Goal: Task Accomplishment & Management: Use online tool/utility

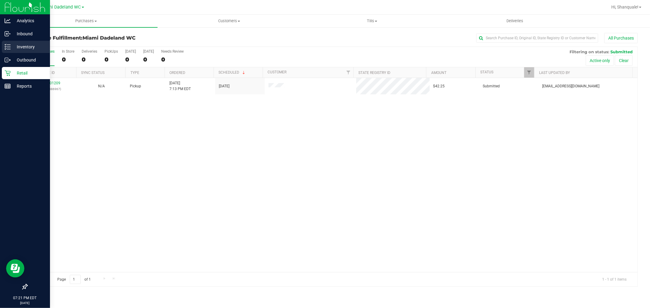
click at [10, 47] on icon at bounding box center [8, 47] width 6 height 6
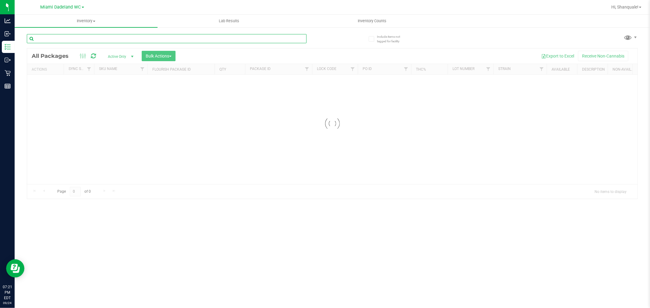
click at [124, 39] on input "text" at bounding box center [167, 38] width 280 height 9
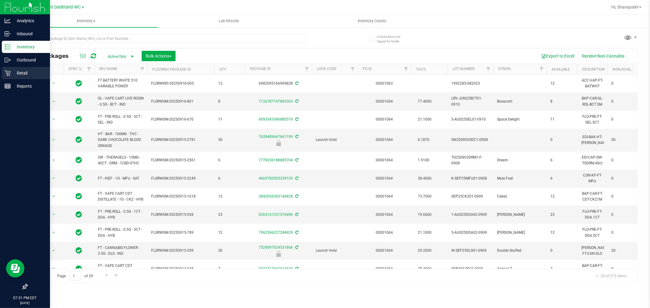
click at [12, 72] on p "Retail" at bounding box center [29, 72] width 37 height 7
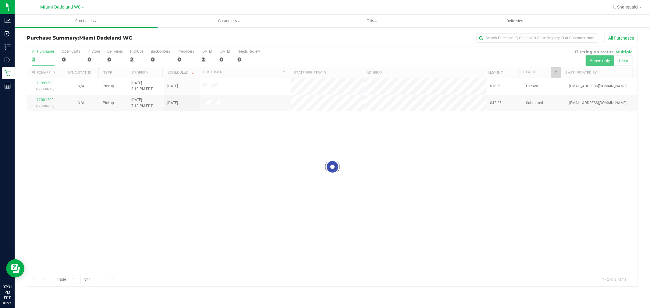
click at [165, 169] on div at bounding box center [332, 167] width 610 height 240
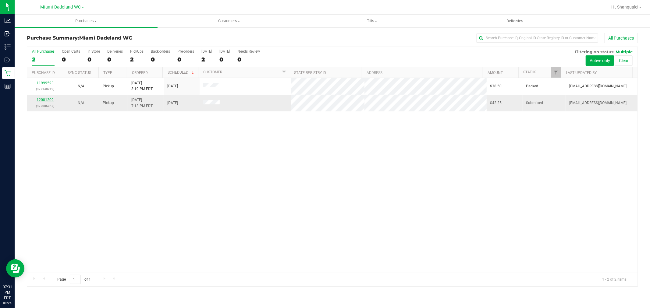
click at [45, 101] on link "12001209" at bounding box center [45, 100] width 17 height 4
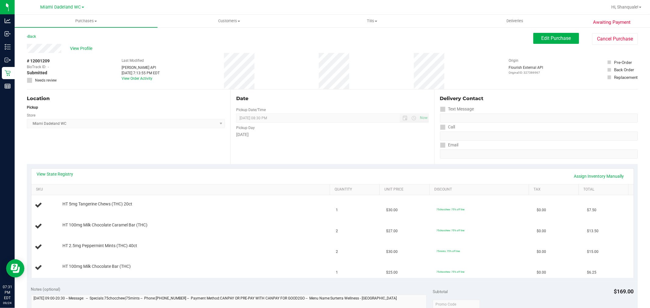
click at [113, 127] on span "[GEOGRAPHIC_DATA] WC Select Store [PERSON_NAME][GEOGRAPHIC_DATA] [PERSON_NAME][…" at bounding box center [126, 123] width 198 height 9
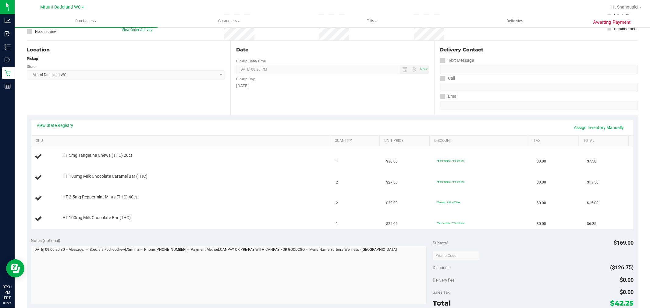
scroll to position [68, 0]
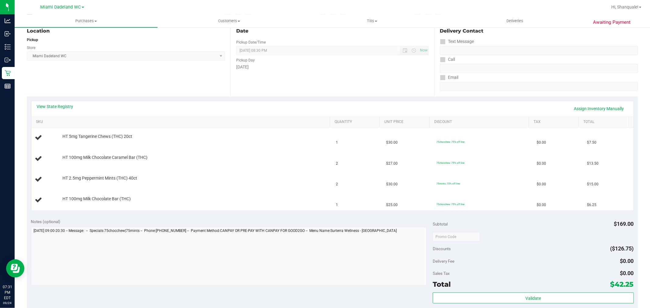
click at [267, 99] on div "View State Registry Assign Inventory Manually SKU Quantity Unit Price Discount …" at bounding box center [332, 156] width 611 height 118
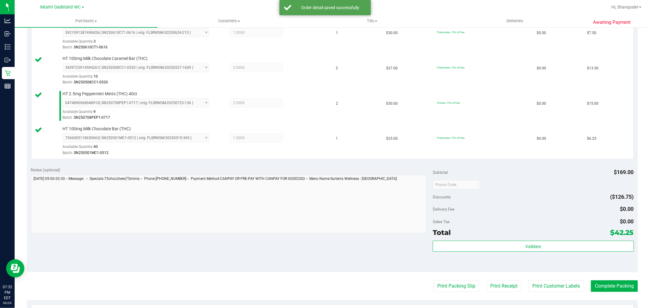
scroll to position [203, 0]
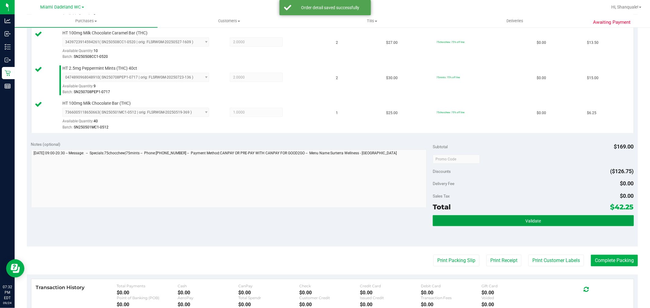
click at [570, 219] on button "Validate" at bounding box center [533, 220] width 201 height 11
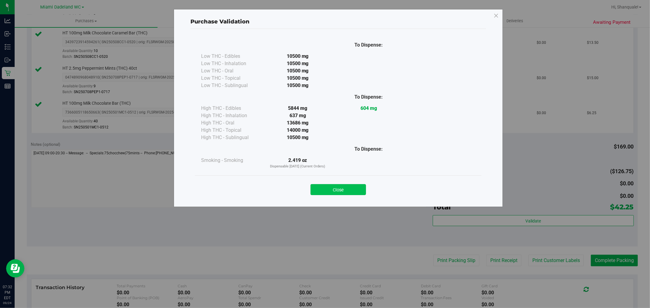
click at [330, 191] on button "Close" at bounding box center [338, 189] width 55 height 11
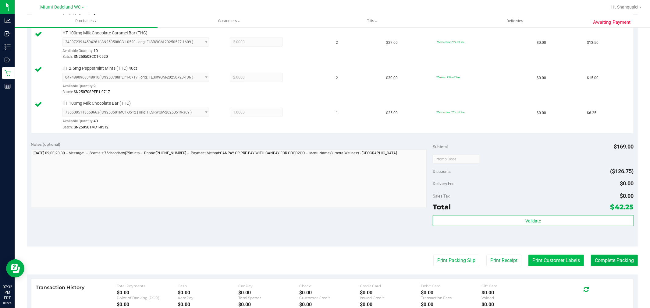
click at [551, 262] on button "Print Customer Labels" at bounding box center [555, 261] width 55 height 12
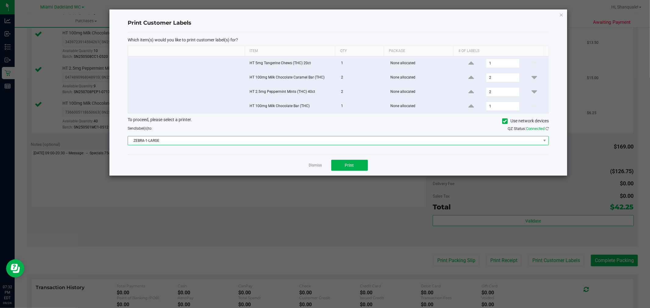
click at [352, 142] on span "ZEBRA-1-LARGE" at bounding box center [334, 141] width 413 height 9
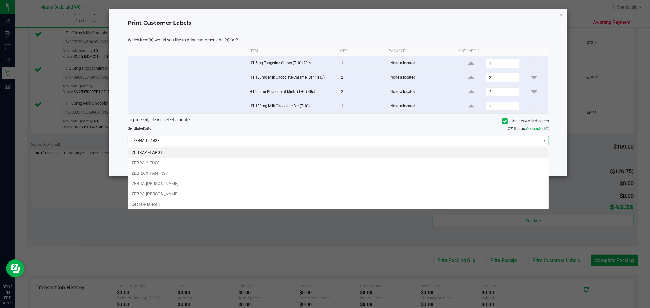
scroll to position [9, 421]
click at [177, 187] on li "ZEBRA-[PERSON_NAME]" at bounding box center [338, 184] width 421 height 10
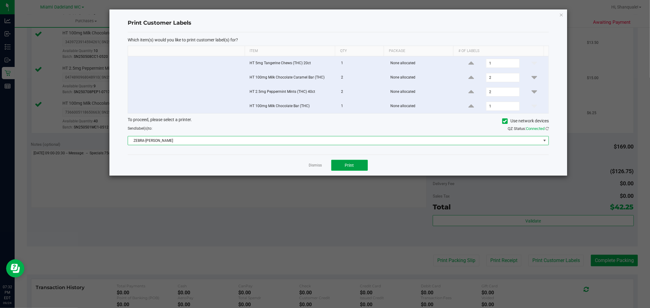
click at [357, 170] on button "Print" at bounding box center [349, 165] width 37 height 11
click at [311, 167] on link "Dismiss" at bounding box center [315, 165] width 13 height 5
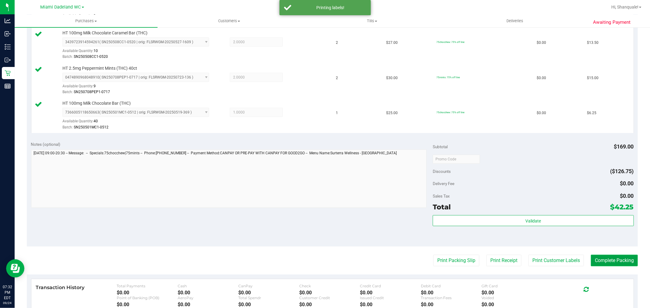
click at [607, 263] on button "Complete Packing" at bounding box center [614, 261] width 47 height 12
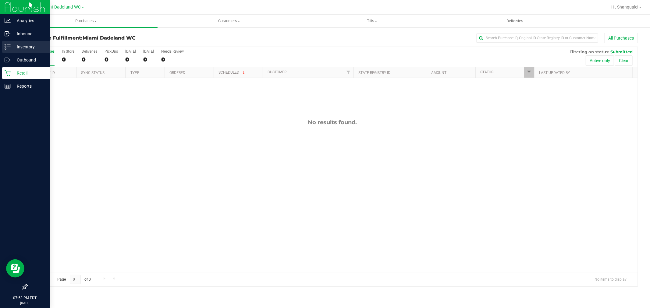
click at [23, 44] on p "Inventory" at bounding box center [29, 46] width 37 height 7
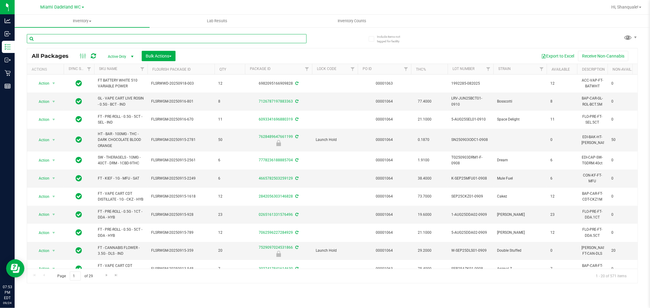
click at [76, 39] on input "text" at bounding box center [167, 38] width 280 height 9
type input "tanger"
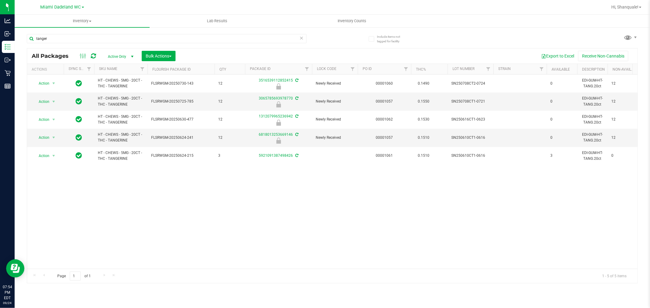
click at [191, 197] on div "Action Action Edit attributes Global inventory Locate package Package audit log…" at bounding box center [332, 172] width 610 height 194
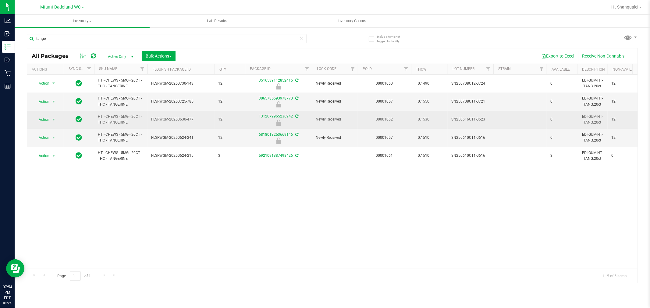
click at [175, 113] on td "FLSRWGM-20250630-477" at bounding box center [181, 120] width 67 height 18
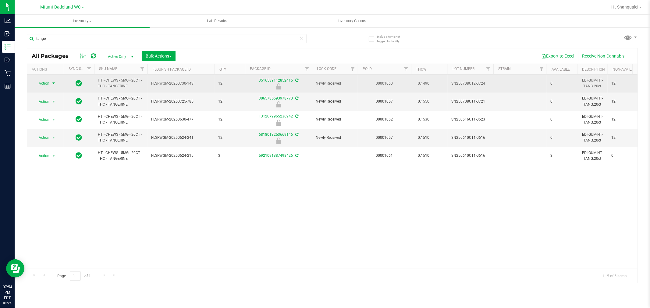
click at [47, 87] on span "Action" at bounding box center [41, 83] width 16 height 9
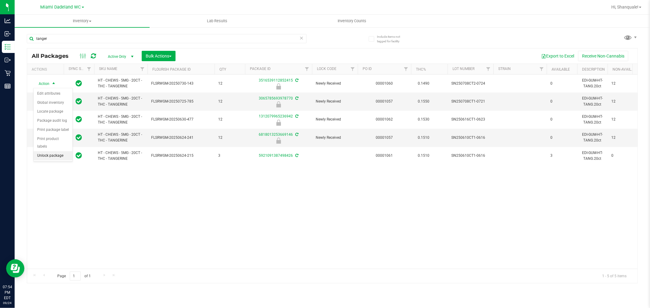
click at [64, 154] on li "Unlock package" at bounding box center [53, 155] width 39 height 9
drag, startPoint x: 65, startPoint y: 2, endPoint x: 173, endPoint y: 181, distance: 209.3
click at [173, 181] on div "Action Action Adjust qty Create package Edit attributes Global inventory Locate…" at bounding box center [332, 172] width 610 height 194
click at [627, 7] on span "Hi, Shanquale!" at bounding box center [624, 7] width 27 height 5
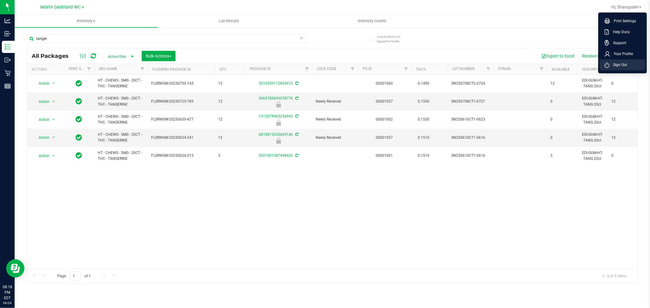
click at [611, 64] on span "Sign Out" at bounding box center [619, 65] width 18 height 6
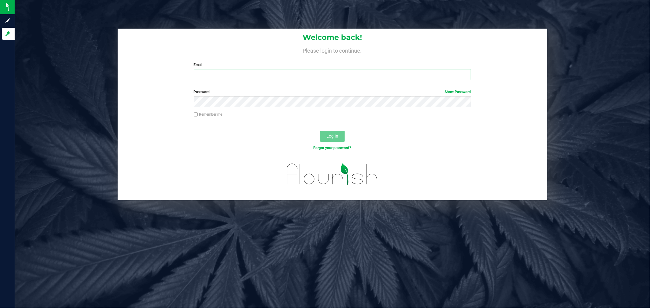
click at [259, 76] on input "Email" at bounding box center [332, 74] width 277 height 11
type input "[EMAIL_ADDRESS][DOMAIN_NAME]"
click at [320, 131] on button "Log In" at bounding box center [332, 136] width 24 height 11
